Goal: Find contact information: Find contact information

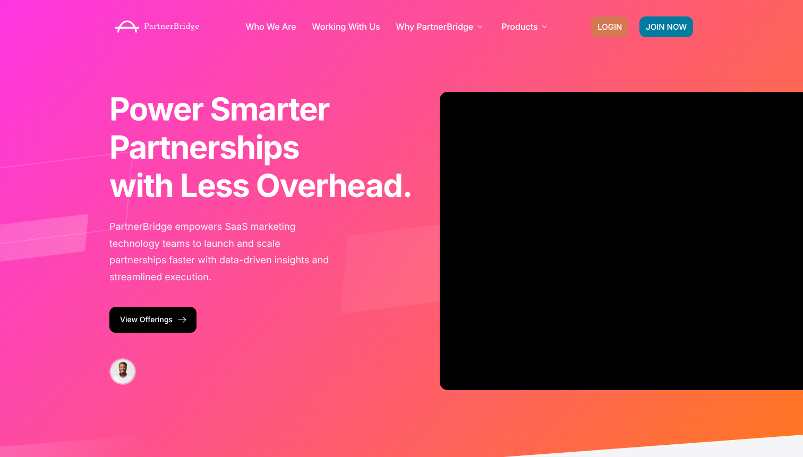
drag, startPoint x: 0, startPoint y: 0, endPoint x: 615, endPoint y: 19, distance: 615.1
click at [615, 19] on link "LOGIN" at bounding box center [609, 26] width 37 height 21
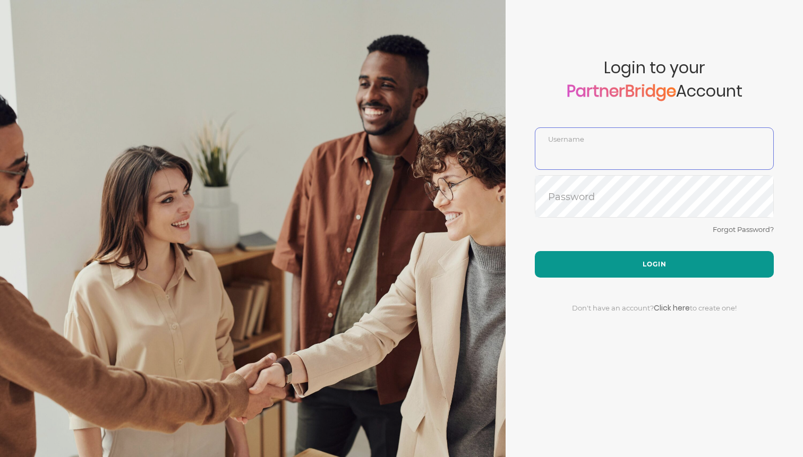
type input "DemoUser"
click at [616, 276] on button "Login" at bounding box center [654, 264] width 239 height 27
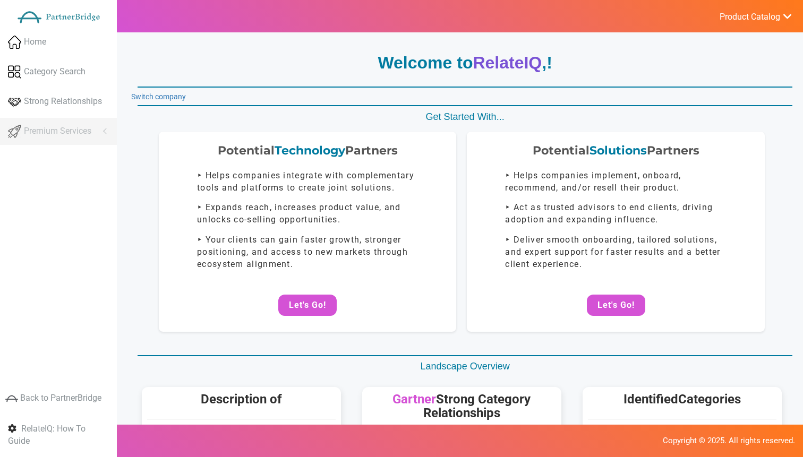
click at [742, 13] on span "Product Catalog" at bounding box center [750, 17] width 61 height 11
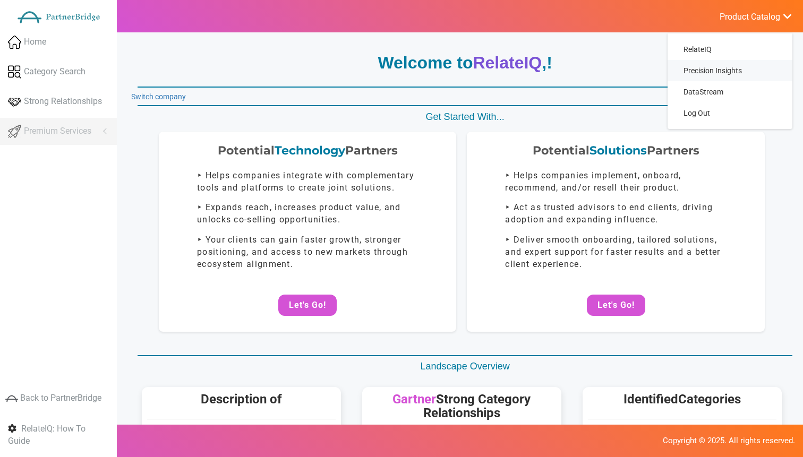
click at [734, 71] on span "Precision Insights" at bounding box center [713, 70] width 58 height 9
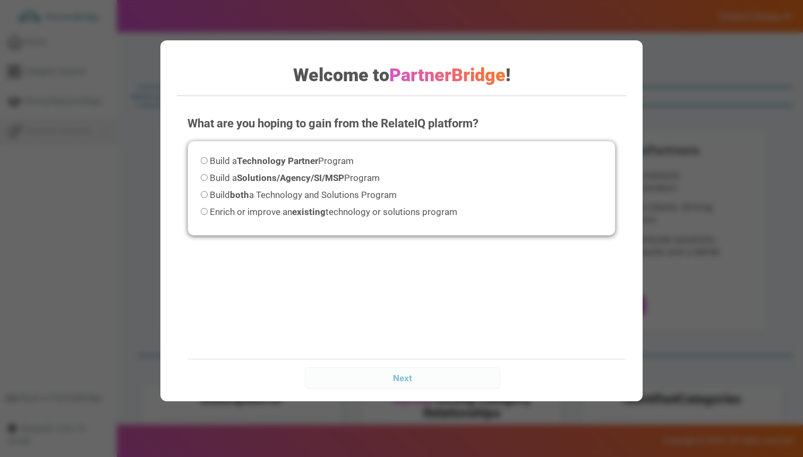
click at [682, 61] on div "Welcome to PartnerBridge ! What are you hoping to gain from the RelateIQ platfo…" at bounding box center [401, 228] width 803 height 457
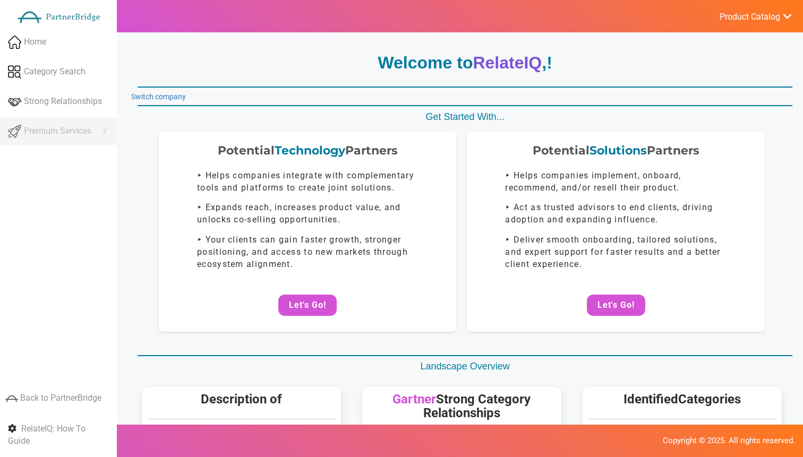
click at [750, 8] on ul "Product Catalog RelateIQ Precision Insights DataStream Log Out" at bounding box center [755, 16] width 95 height 32
click at [748, 15] on span "Product Catalog" at bounding box center [750, 17] width 61 height 11
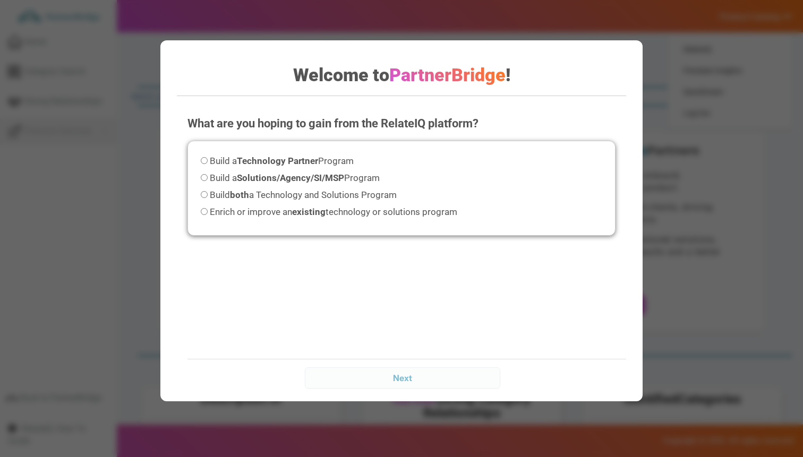
click at [711, 72] on div "Welcome to PartnerBridge ! What are you hoping to gain from the RelateIQ platfo…" at bounding box center [401, 228] width 803 height 457
click at [702, 74] on div "Welcome to PartnerBridge ! What are you hoping to gain from the RelateIQ platfo…" at bounding box center [401, 228] width 803 height 457
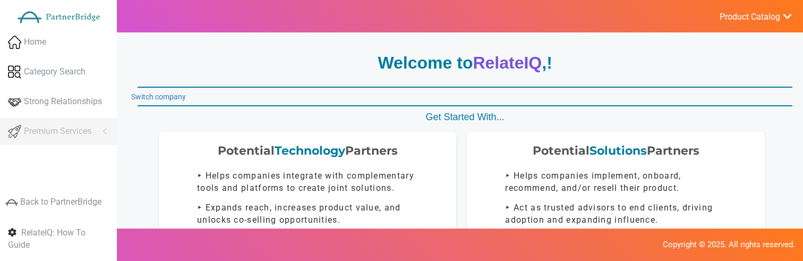
click at [761, 21] on span "Product Catalog" at bounding box center [750, 17] width 61 height 11
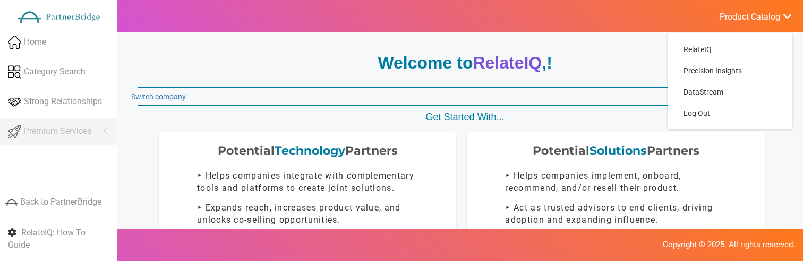
click at [762, 16] on span "Product Catalog" at bounding box center [750, 17] width 61 height 11
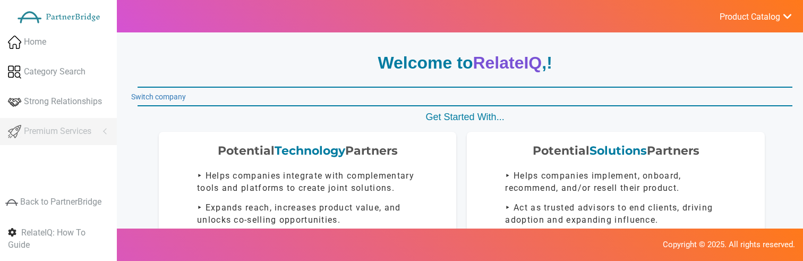
click at [762, 16] on span "Product Catalog" at bounding box center [750, 17] width 61 height 11
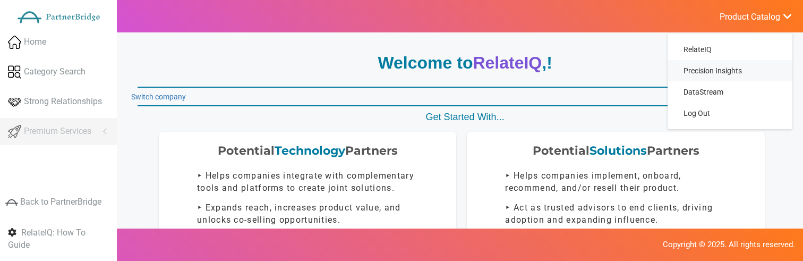
click at [721, 73] on span "Precision Insights" at bounding box center [713, 70] width 58 height 9
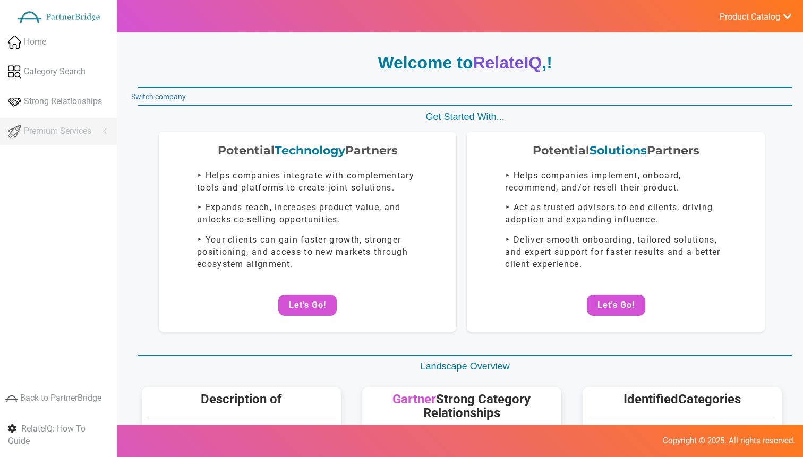
click at [762, 21] on span "Product Catalog" at bounding box center [750, 17] width 61 height 11
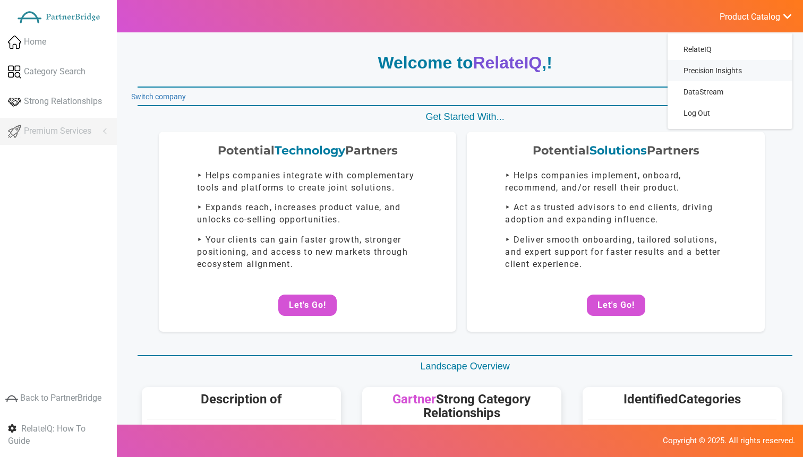
click at [723, 67] on span "Precision Insights" at bounding box center [713, 70] width 58 height 9
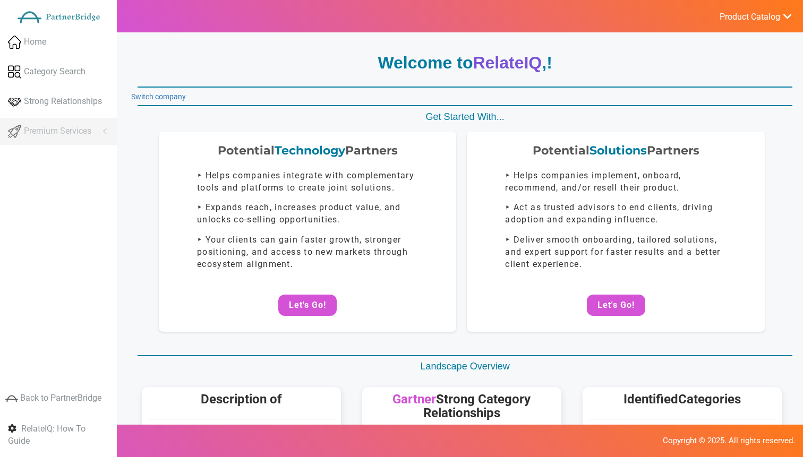
click at [741, 19] on span "Product Catalog" at bounding box center [750, 17] width 61 height 11
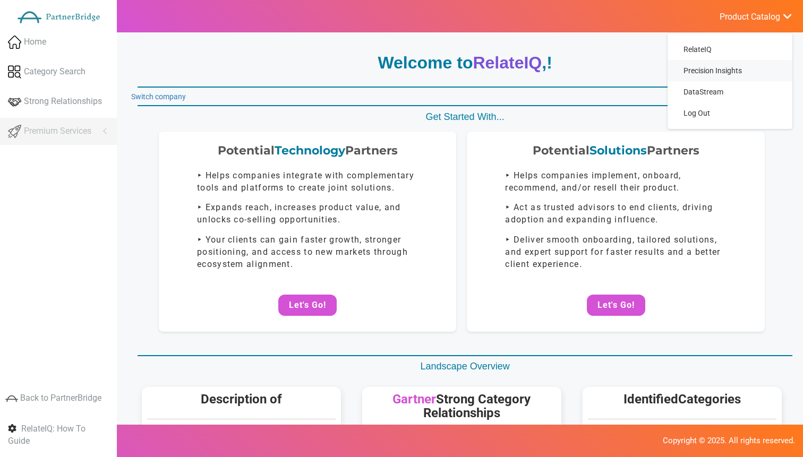
click at [692, 70] on span "Precision Insights" at bounding box center [713, 70] width 58 height 9
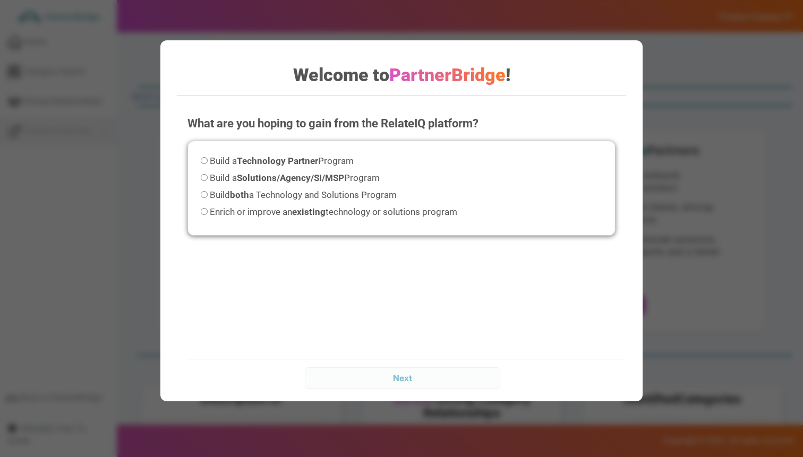
click at [729, 52] on div "Welcome to PartnerBridge ! What are you hoping to gain from the RelateIQ platfo…" at bounding box center [401, 228] width 803 height 457
click at [395, 198] on span "Build both a Technology and Solutions Program" at bounding box center [303, 195] width 187 height 11
click at [208, 198] on input "Build both a Technology and Solutions Program" at bounding box center [204, 194] width 7 height 7
radio input "true"
click at [419, 374] on input "Next" at bounding box center [403, 378] width 196 height 21
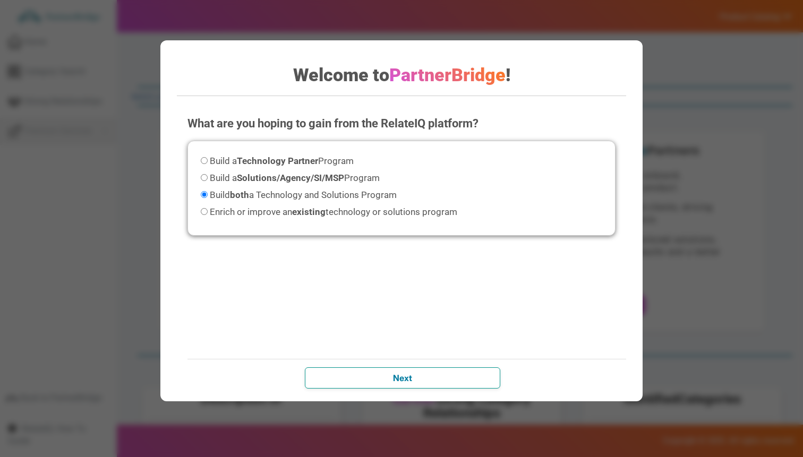
click at [474, 376] on input "Next" at bounding box center [403, 378] width 196 height 21
click at [402, 384] on input "Next" at bounding box center [403, 378] width 196 height 21
click at [465, 305] on div "What are you hoping to gain from the RelateIQ platform? Please select an option…" at bounding box center [402, 211] width 450 height 213
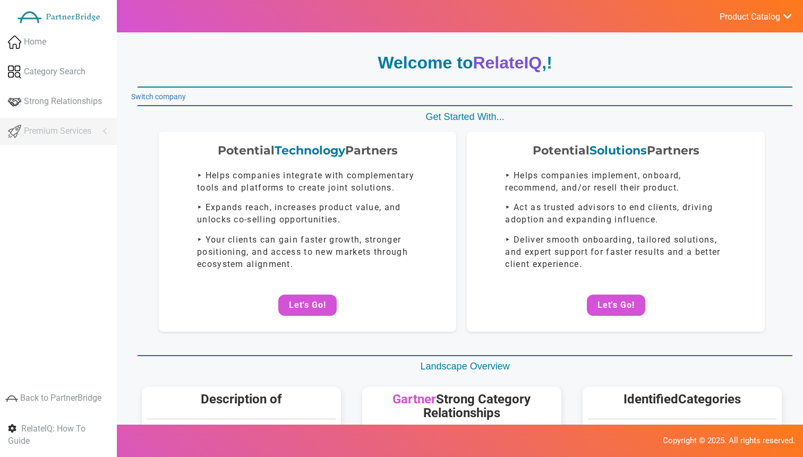
click at [744, 15] on span "Product Catalog" at bounding box center [750, 17] width 61 height 11
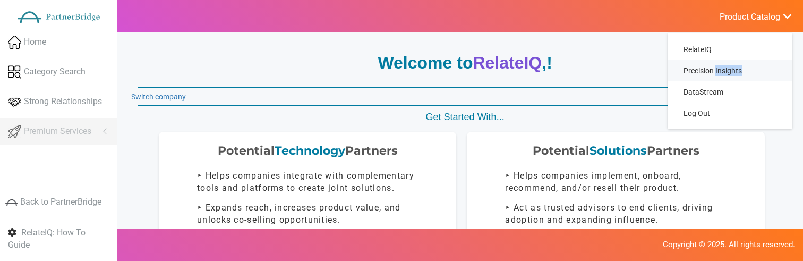
click at [718, 72] on span "Precision Insights" at bounding box center [713, 70] width 58 height 9
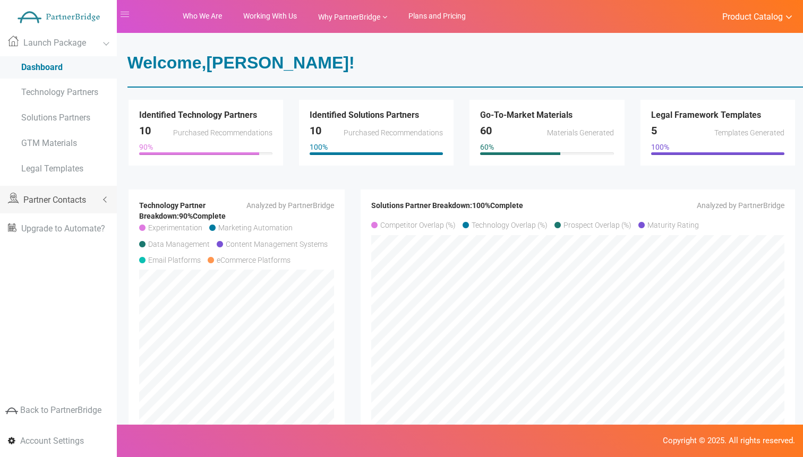
click at [80, 200] on span "Partner Contacts" at bounding box center [54, 200] width 63 height 10
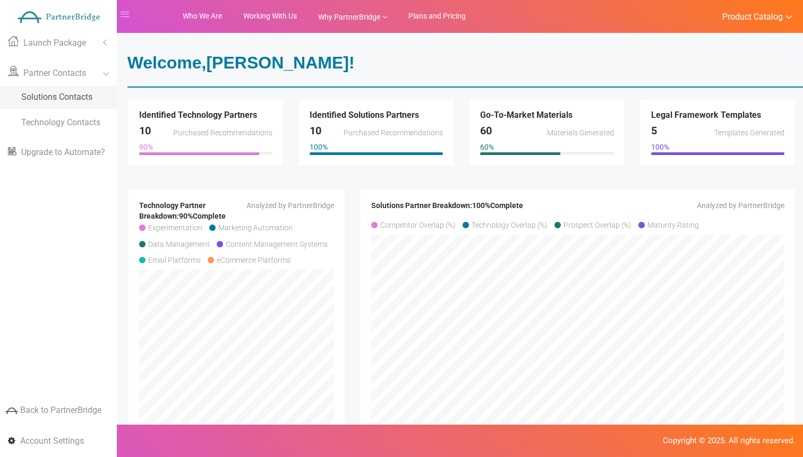
click at [84, 101] on link "Solutions Contacts" at bounding box center [58, 97] width 117 height 23
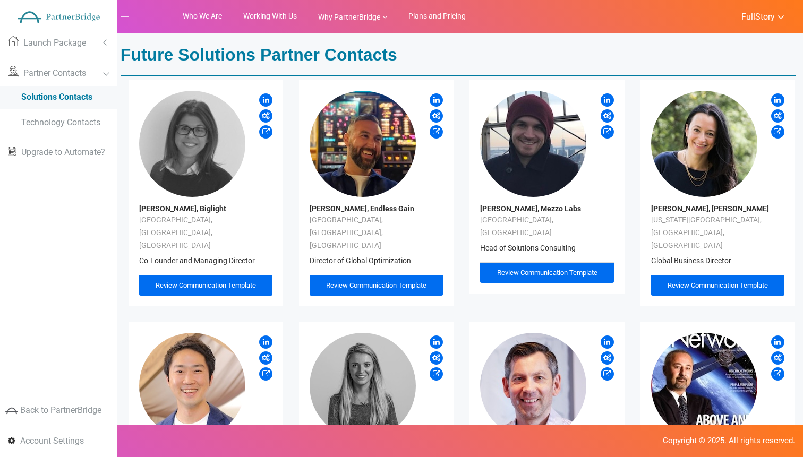
click at [393, 282] on span "Review Communication Template" at bounding box center [376, 286] width 100 height 8
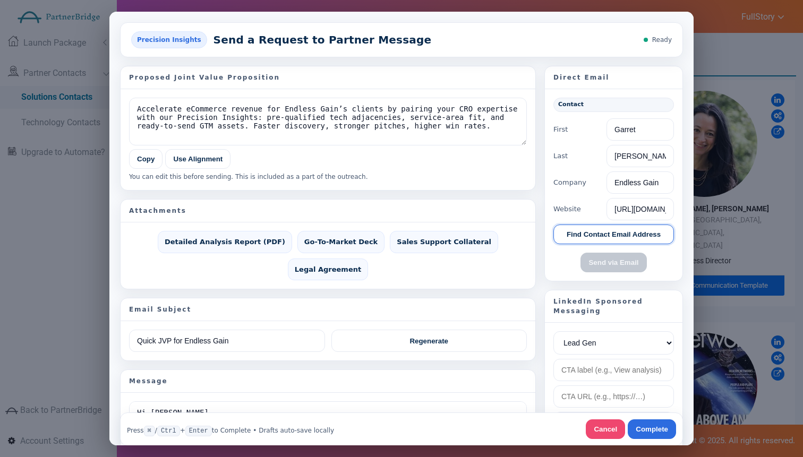
click at [612, 233] on button "Find Contact Email Address" at bounding box center [614, 234] width 121 height 20
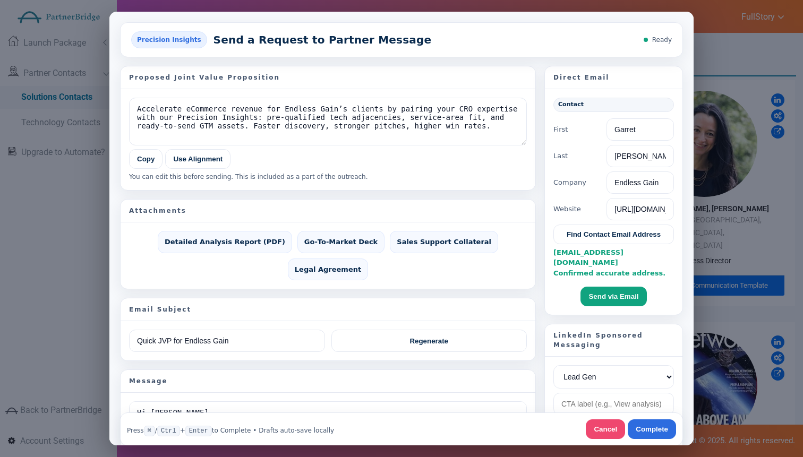
click at [563, 251] on span "[EMAIL_ADDRESS][DOMAIN_NAME] Confirmed accurate address." at bounding box center [610, 262] width 112 height 29
drag, startPoint x: 563, startPoint y: 251, endPoint x: 643, endPoint y: 251, distance: 80.2
click at [643, 251] on div "[EMAIL_ADDRESS][DOMAIN_NAME] Confirmed accurate address." at bounding box center [614, 262] width 121 height 31
click at [630, 248] on span "[EMAIL_ADDRESS][DOMAIN_NAME] Confirmed accurate address." at bounding box center [610, 262] width 112 height 29
click at [566, 253] on span "[EMAIL_ADDRESS][DOMAIN_NAME] Confirmed accurate address." at bounding box center [610, 262] width 112 height 29
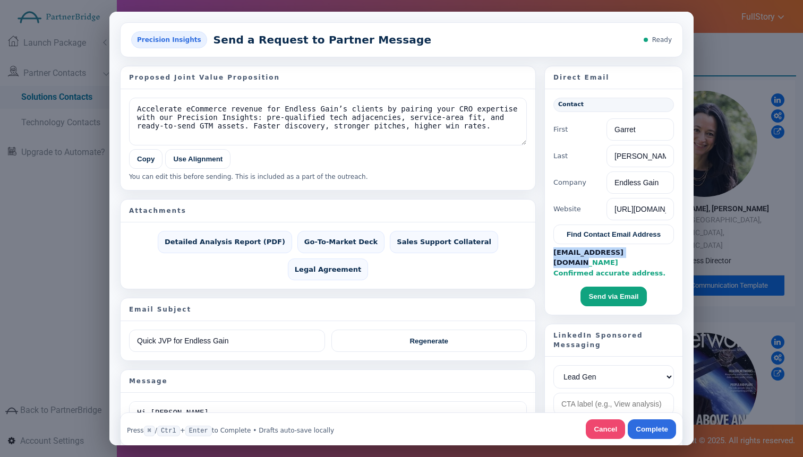
drag, startPoint x: 566, startPoint y: 253, endPoint x: 630, endPoint y: 255, distance: 63.2
click at [630, 255] on span "[EMAIL_ADDRESS][DOMAIN_NAME] Confirmed accurate address." at bounding box center [610, 262] width 112 height 29
click at [600, 253] on span "[EMAIL_ADDRESS][DOMAIN_NAME] Confirmed accurate address." at bounding box center [610, 262] width 112 height 29
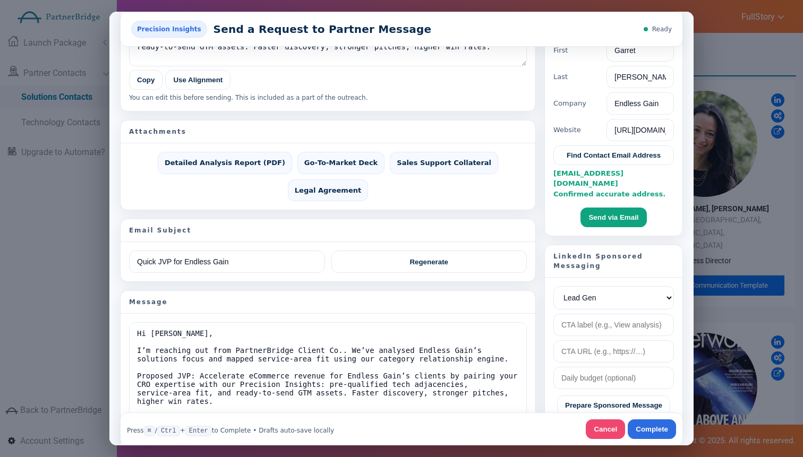
scroll to position [84, 0]
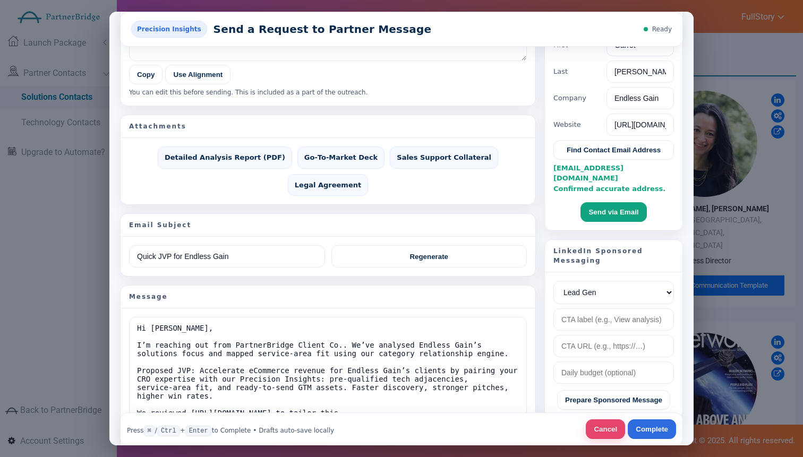
click at [600, 432] on button "Cancel" at bounding box center [605, 429] width 39 height 20
